Goal: Obtain resource: Obtain resource

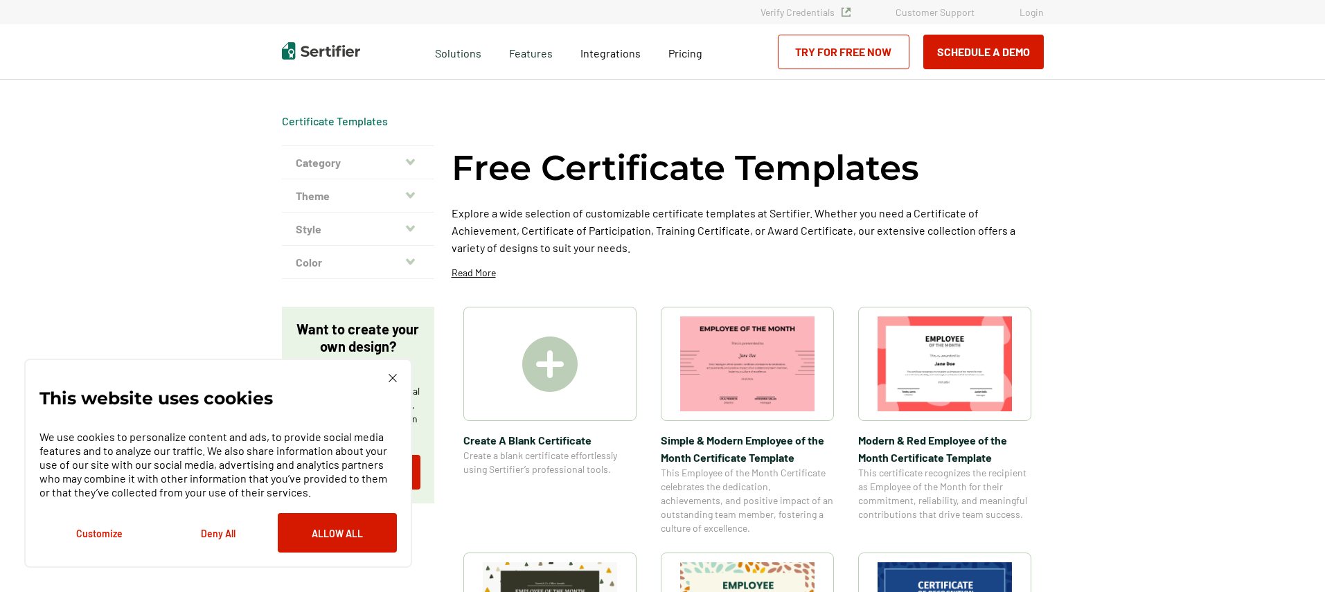
click at [415, 161] on icon "button" at bounding box center [410, 162] width 9 height 6
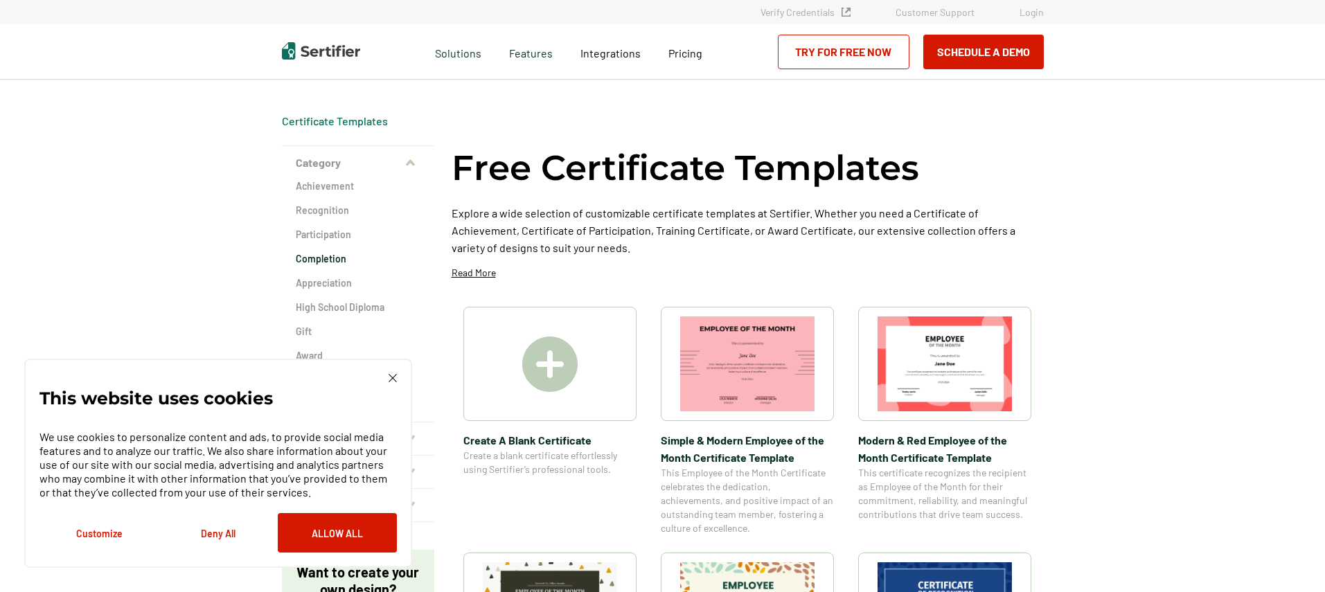
click at [355, 261] on h2 "Completion" at bounding box center [358, 259] width 125 height 14
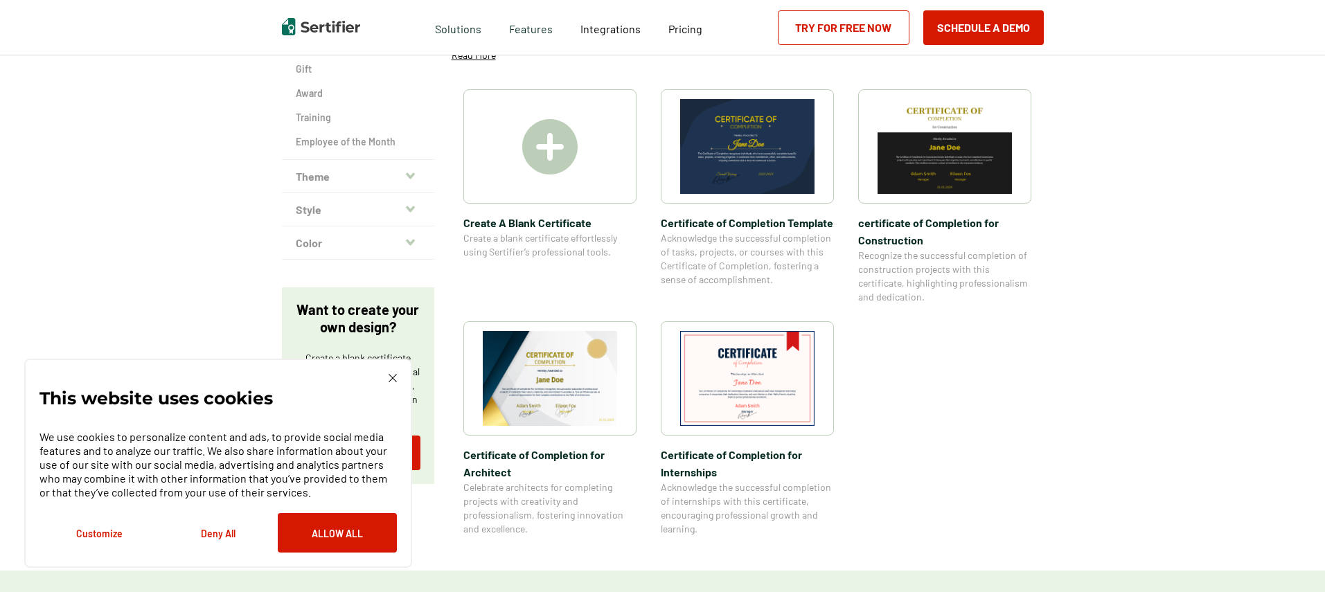
scroll to position [285, 0]
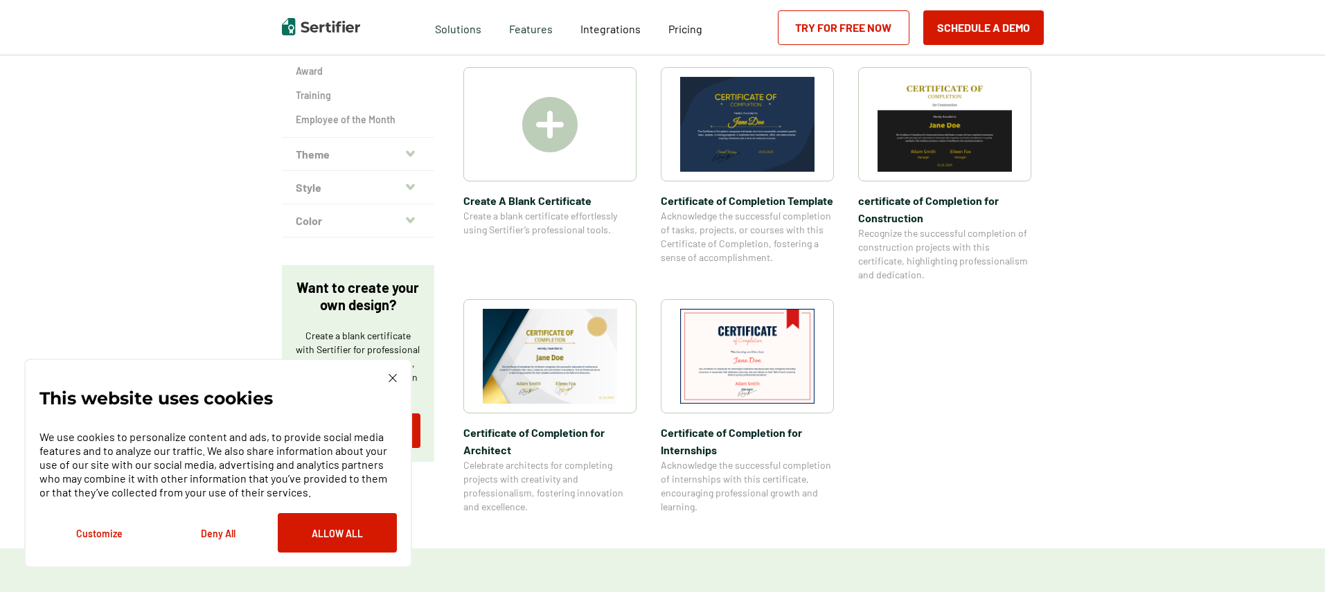
click at [542, 375] on img at bounding box center [550, 356] width 134 height 95
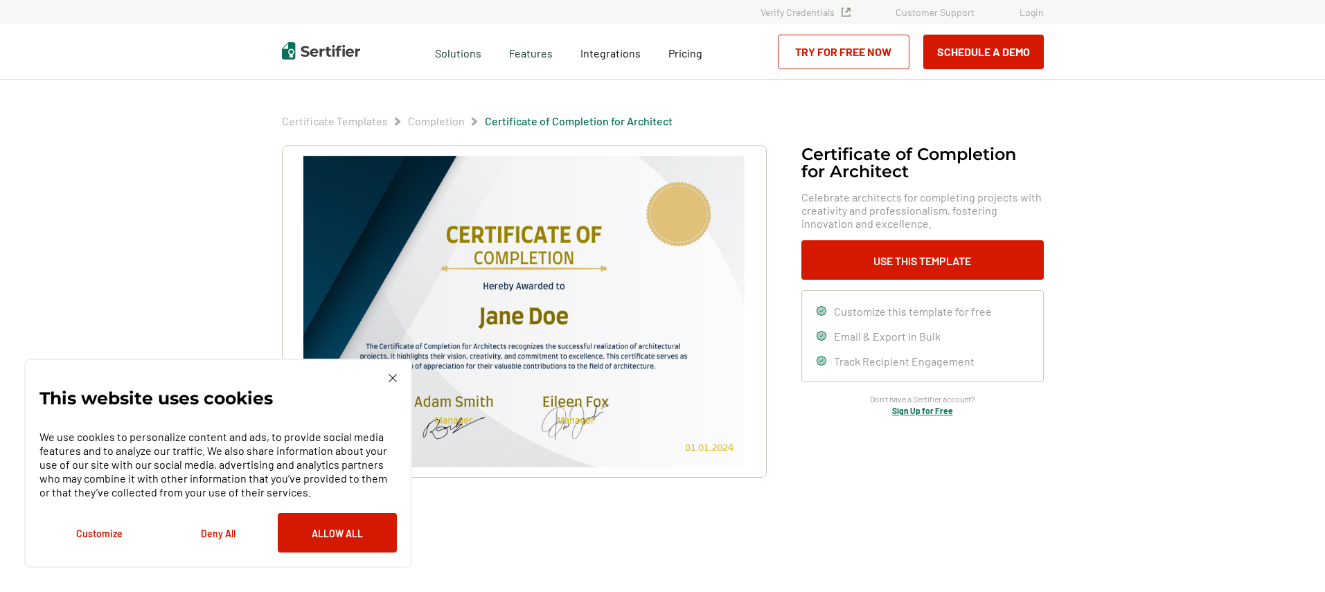
click at [389, 377] on img at bounding box center [393, 378] width 8 height 8
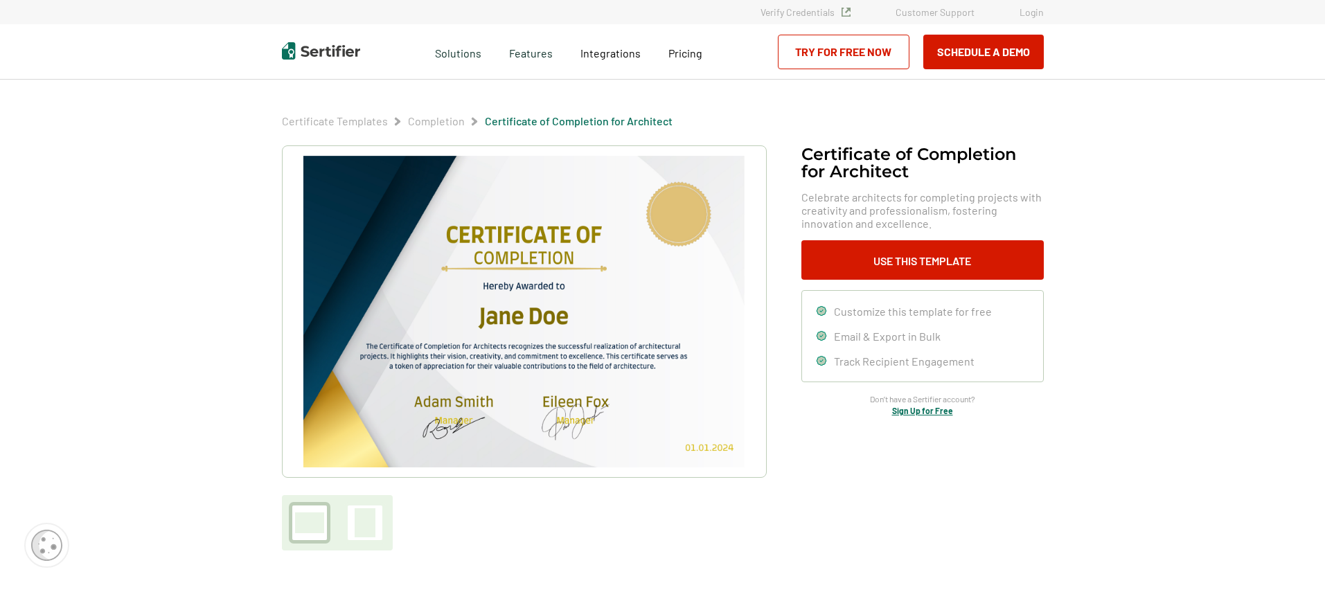
click at [474, 381] on img at bounding box center [523, 312] width 441 height 312
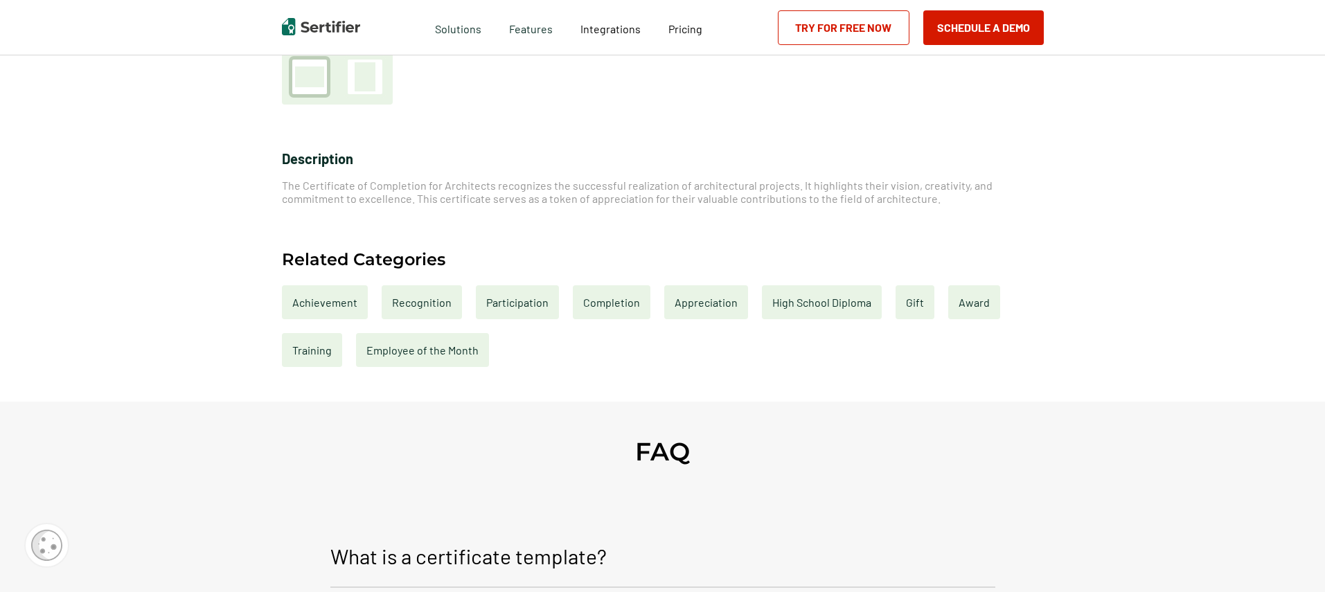
scroll to position [450, 0]
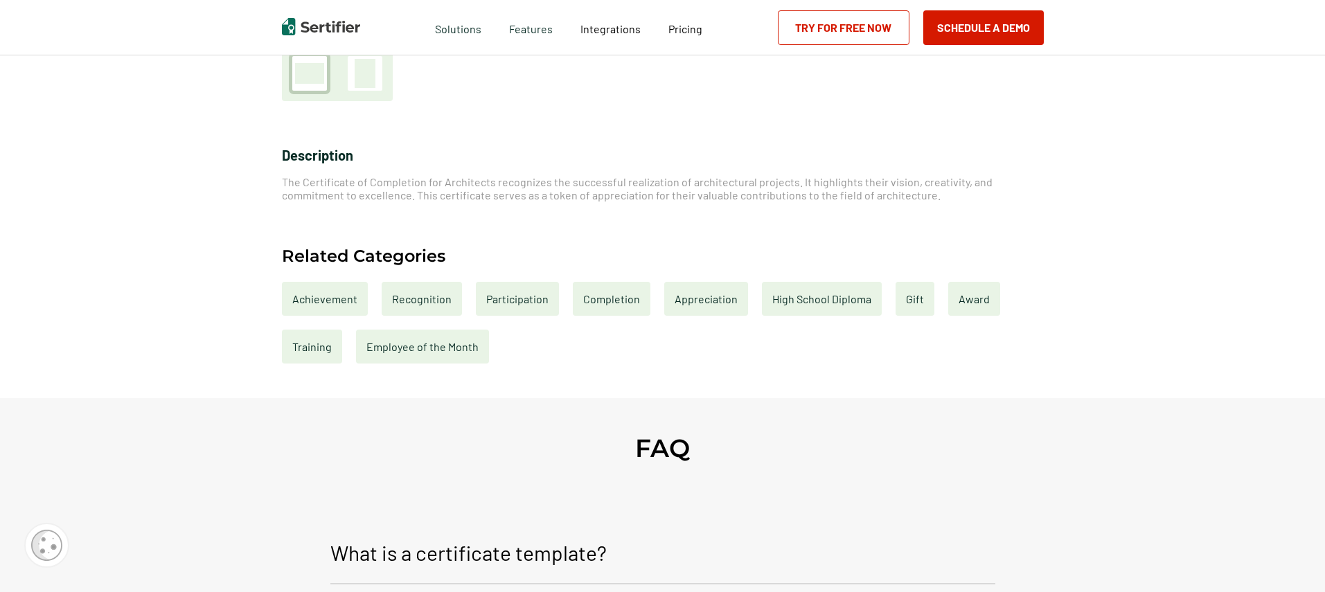
click at [633, 303] on div "Completion" at bounding box center [612, 299] width 78 height 34
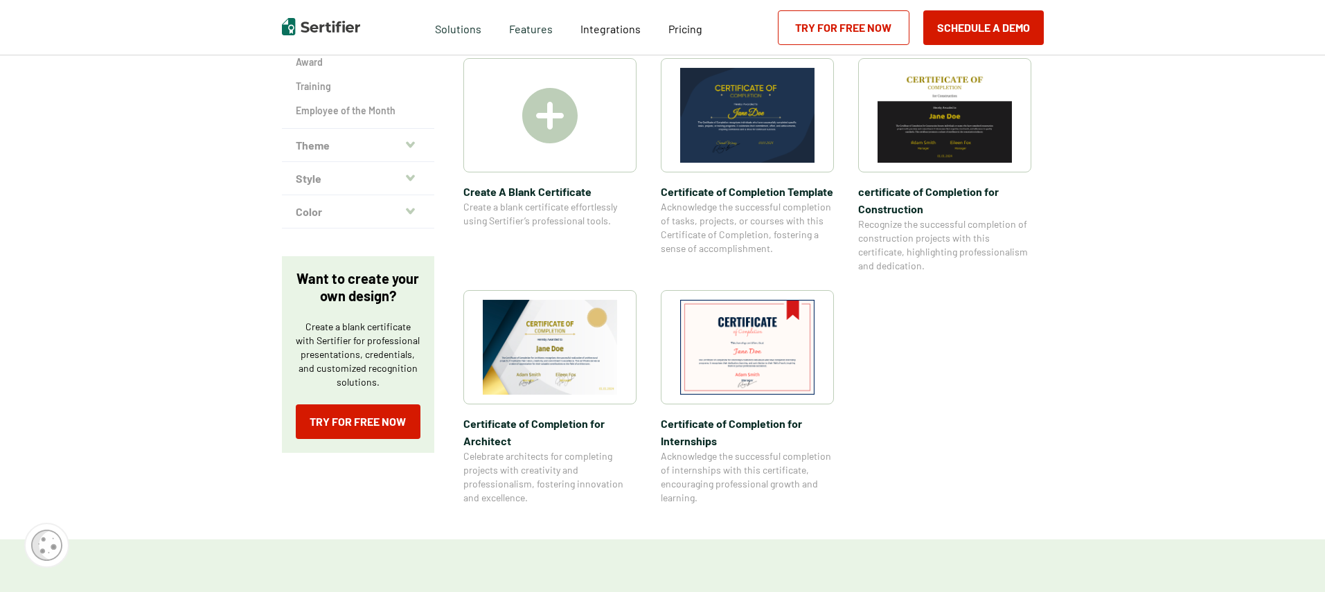
scroll to position [242, 0]
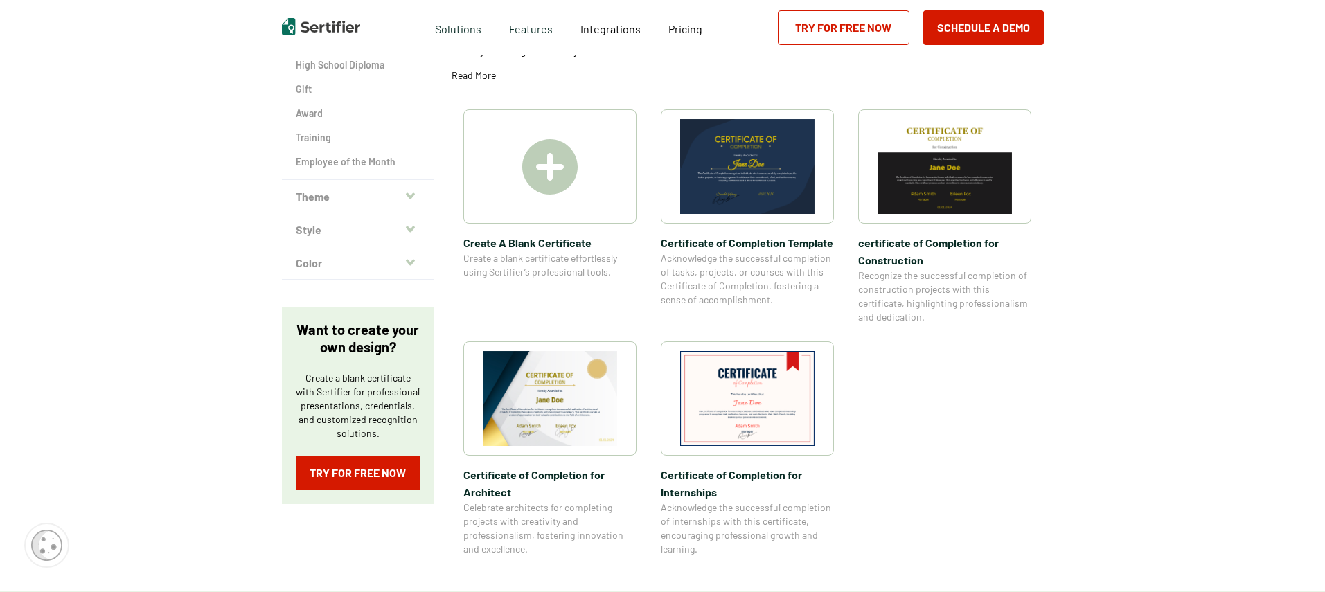
click at [503, 477] on span "Certificate of Completion​ for Architect" at bounding box center [549, 483] width 173 height 35
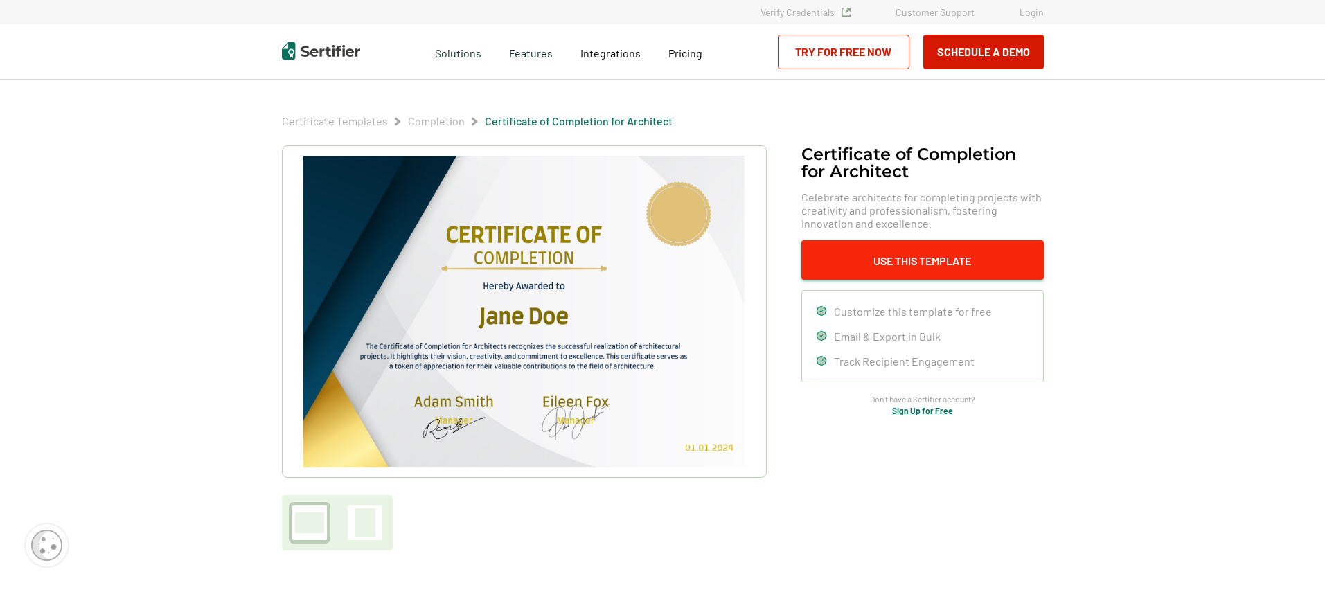
click at [838, 262] on button "Use This Template" at bounding box center [922, 259] width 242 height 39
click at [586, 310] on img at bounding box center [523, 312] width 441 height 312
click at [294, 523] on div at bounding box center [309, 523] width 35 height 35
click at [371, 522] on div at bounding box center [365, 522] width 21 height 29
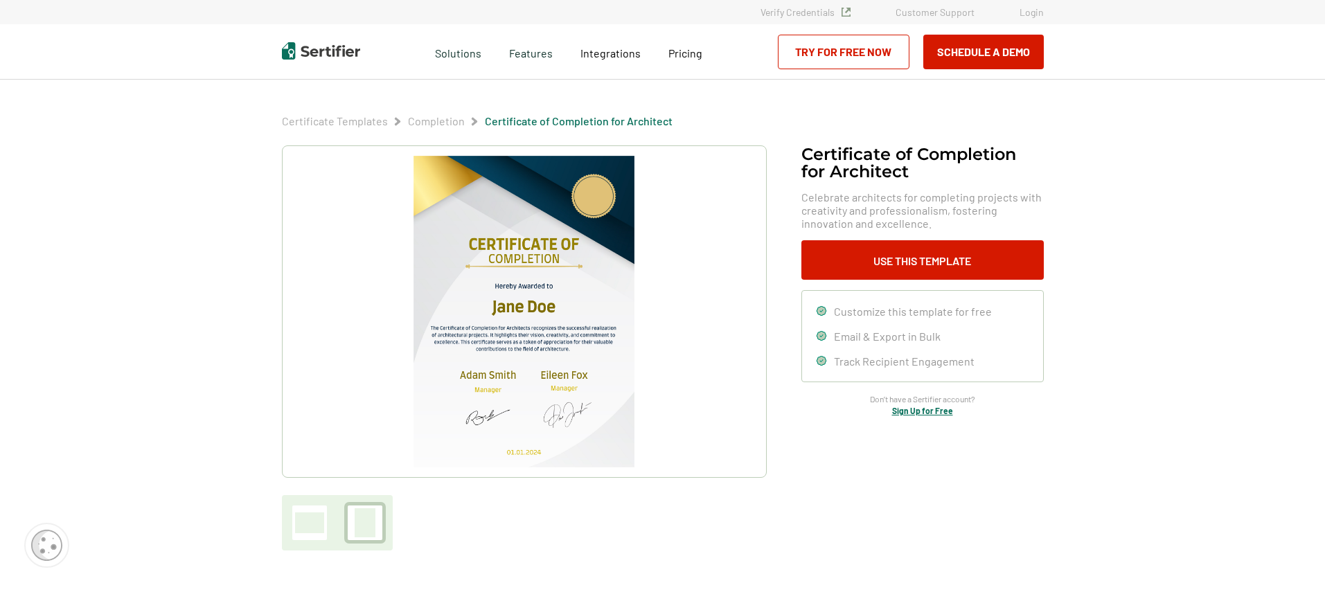
click at [323, 521] on div at bounding box center [309, 523] width 29 height 21
